Goal: Task Accomplishment & Management: Manage account settings

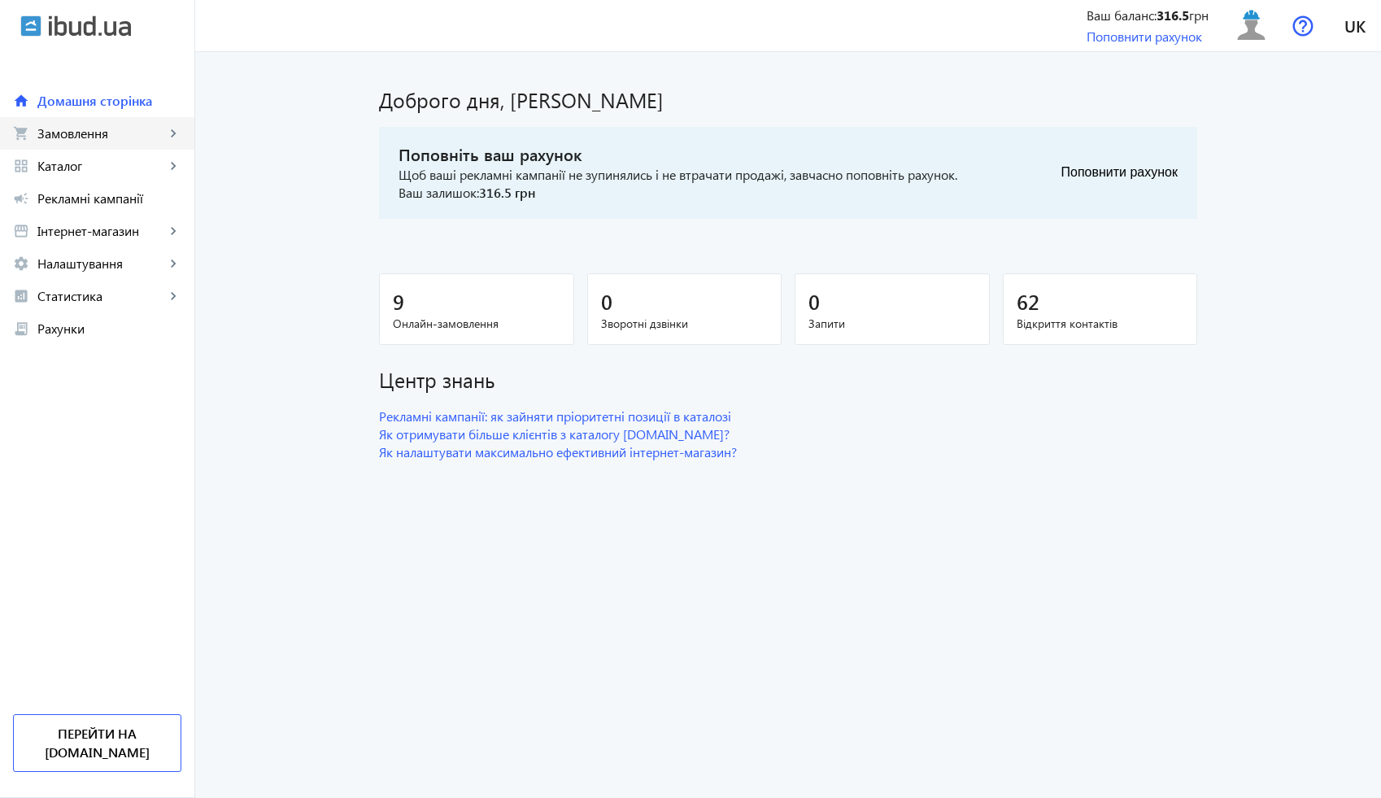
click at [98, 143] on link "shopping_cart Замовлення keyboard_arrow_right" at bounding box center [97, 133] width 194 height 33
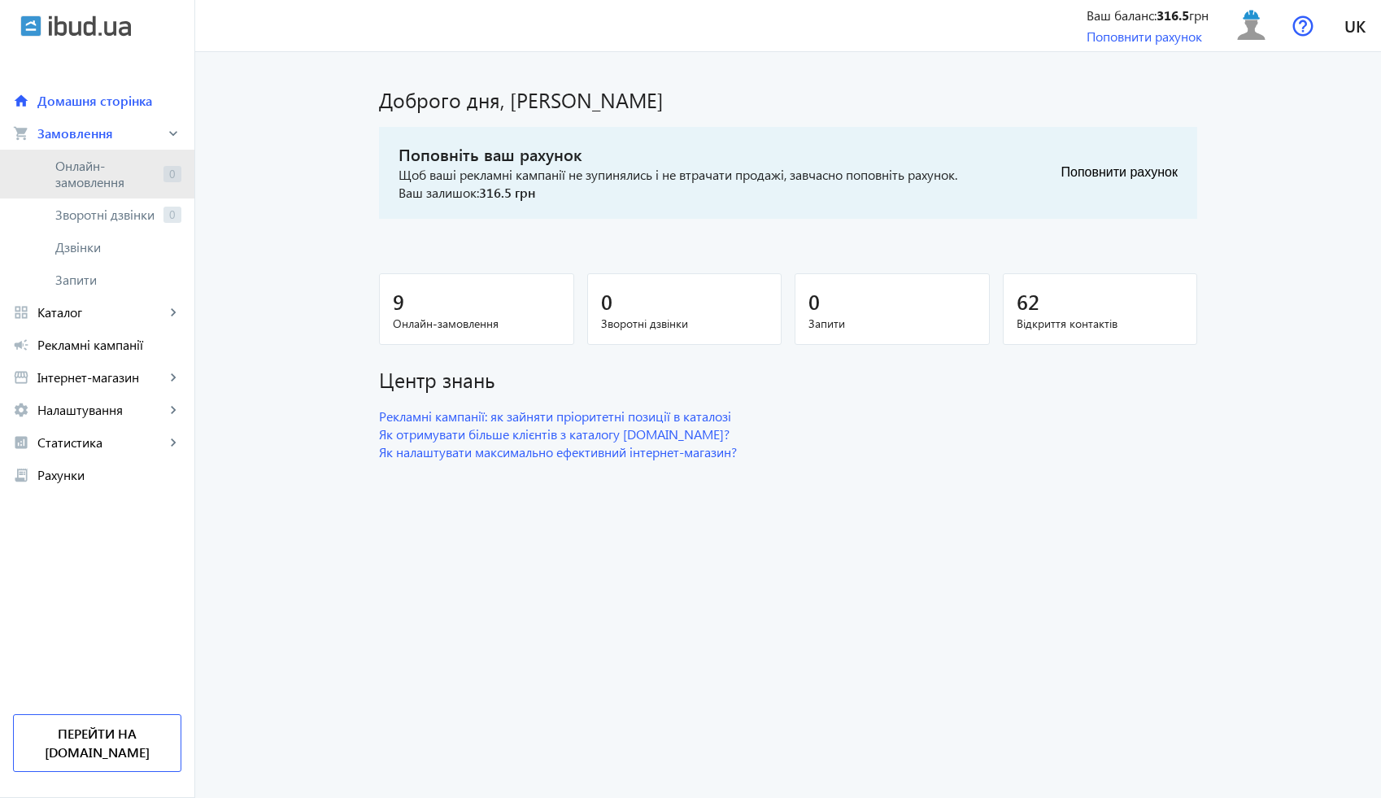
click at [104, 182] on span "Онлайн-замовлення" at bounding box center [106, 174] width 102 height 33
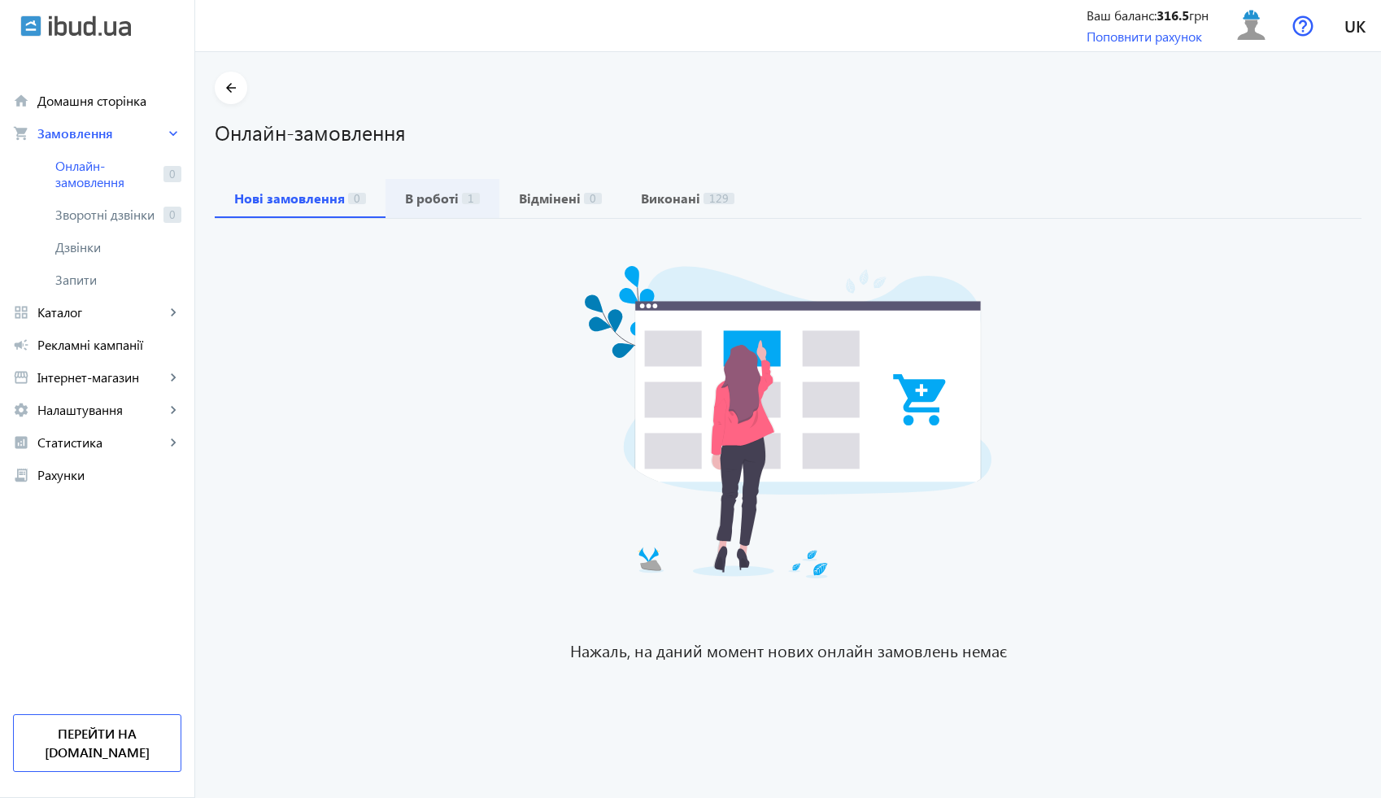
click at [405, 197] on b "В роботі" at bounding box center [432, 198] width 54 height 13
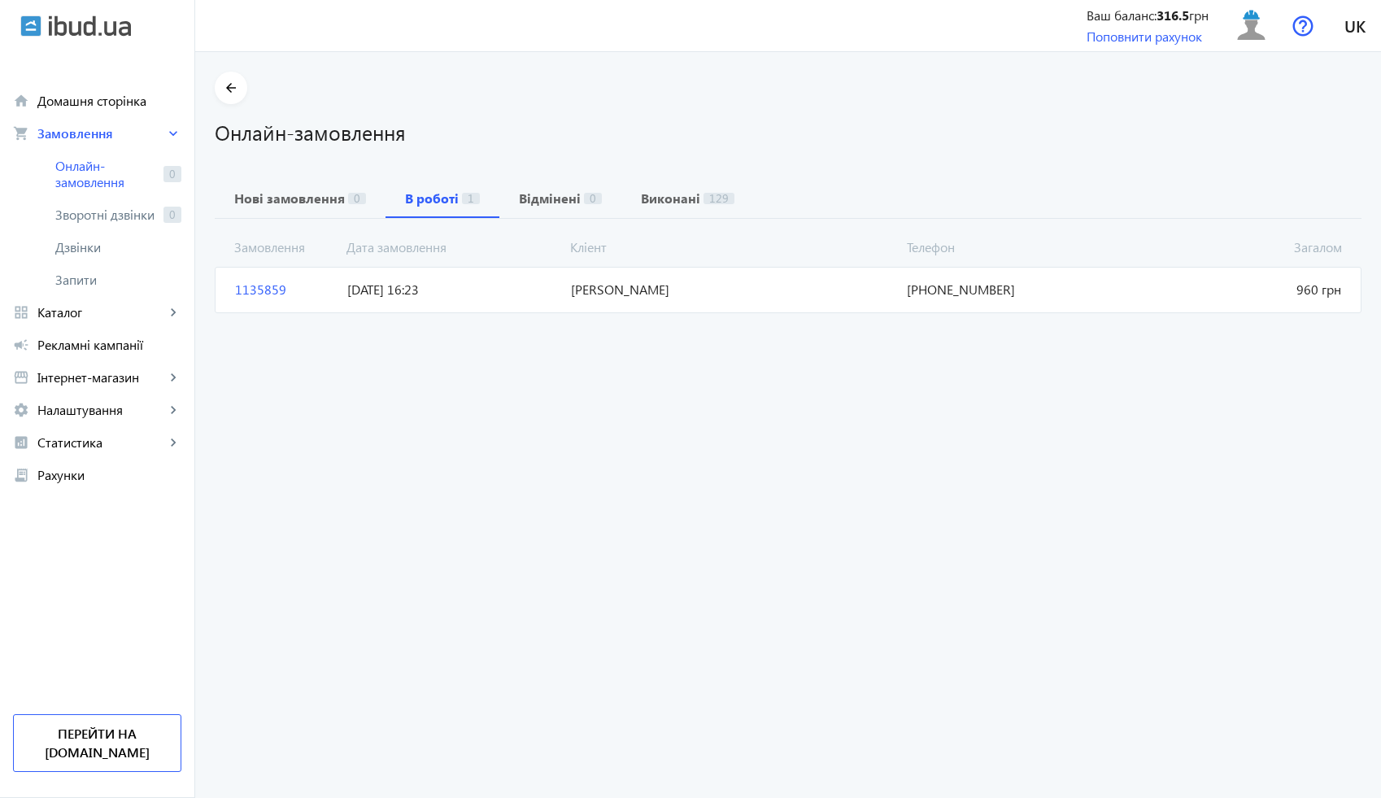
click at [574, 303] on mat-card "1135859 [PERSON_NAME] 960 грн [DATE] 16:23 [PHONE_NUMBER]" at bounding box center [788, 290] width 1147 height 46
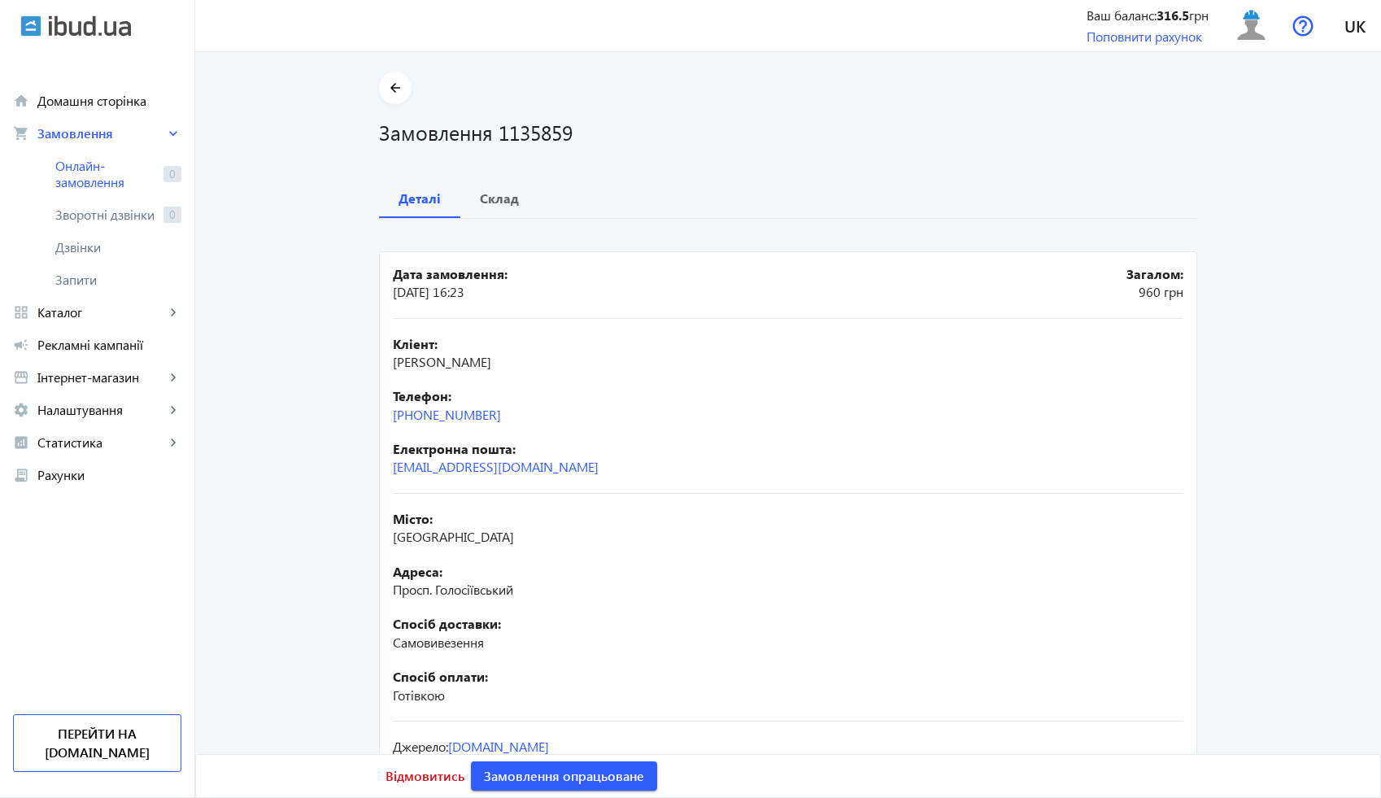
drag, startPoint x: 513, startPoint y: 414, endPoint x: 352, endPoint y: 409, distance: 160.4
click at [351, 408] on main "arrow_back Замовлення 1135859 Деталі Склад Дата замовлення: [DATE] 16:23 Загало…" at bounding box center [788, 453] width 1186 height 762
copy link "[PHONE_NUMBER]"
click at [595, 771] on span "Замовлення опрацьоване" at bounding box center [564, 776] width 160 height 18
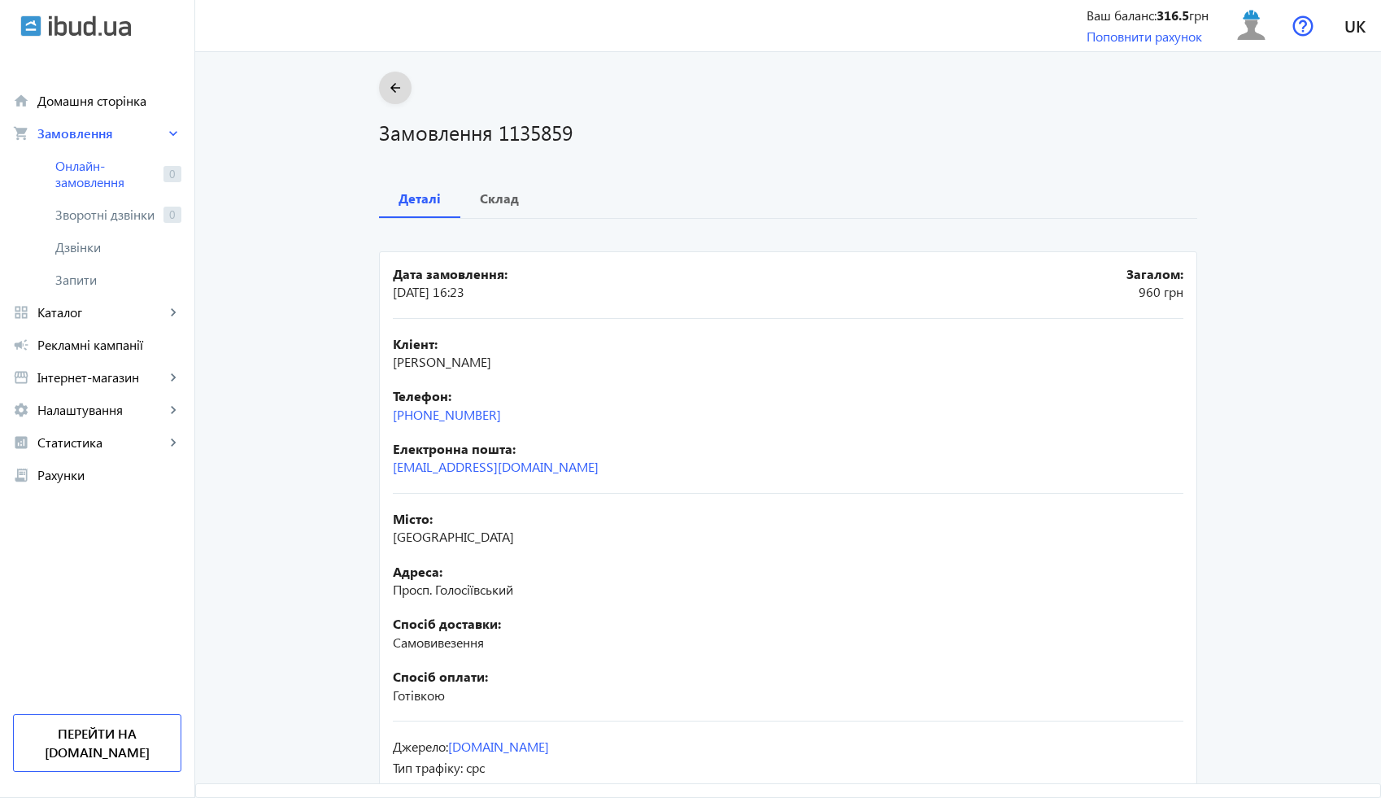
click at [390, 99] on span at bounding box center [395, 87] width 33 height 39
